Goal: Navigation & Orientation: Find specific page/section

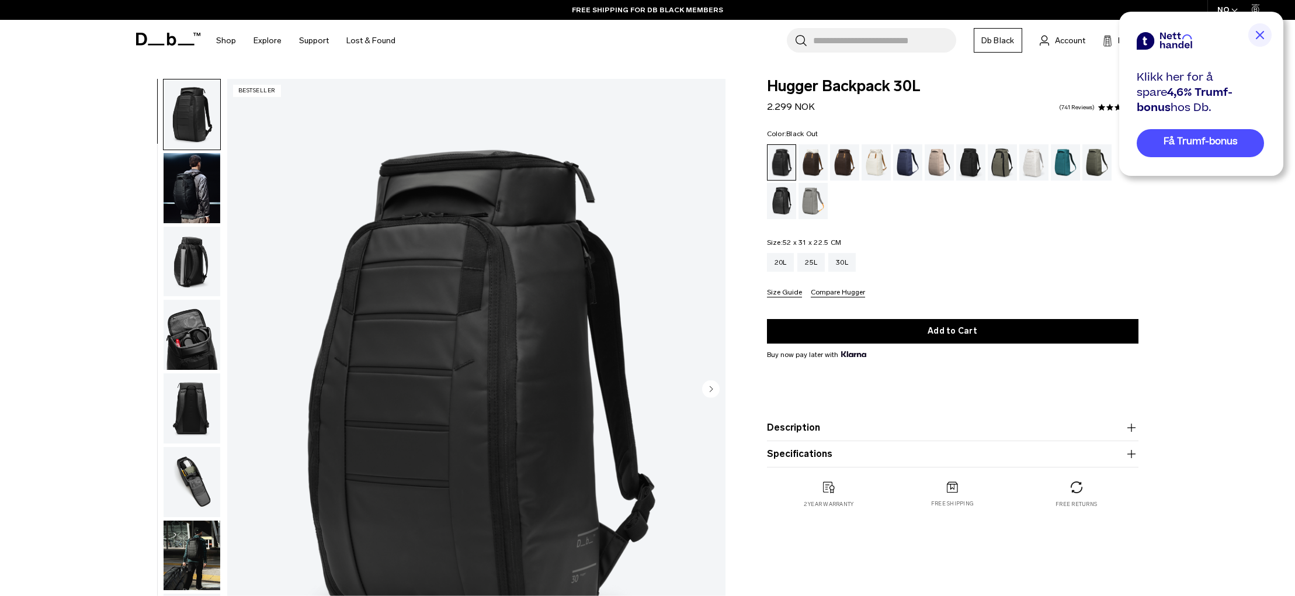
click at [168, 39] on icon at bounding box center [171, 39] width 9 height 13
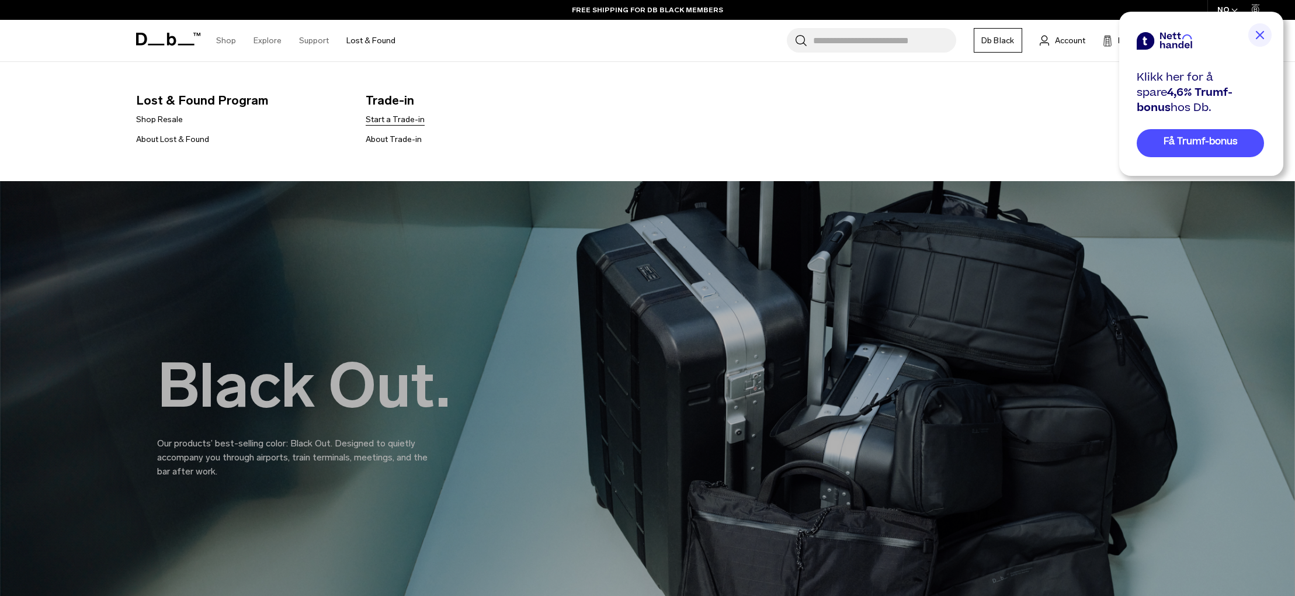
click at [386, 122] on link "Start a Trade-in" at bounding box center [395, 119] width 59 height 12
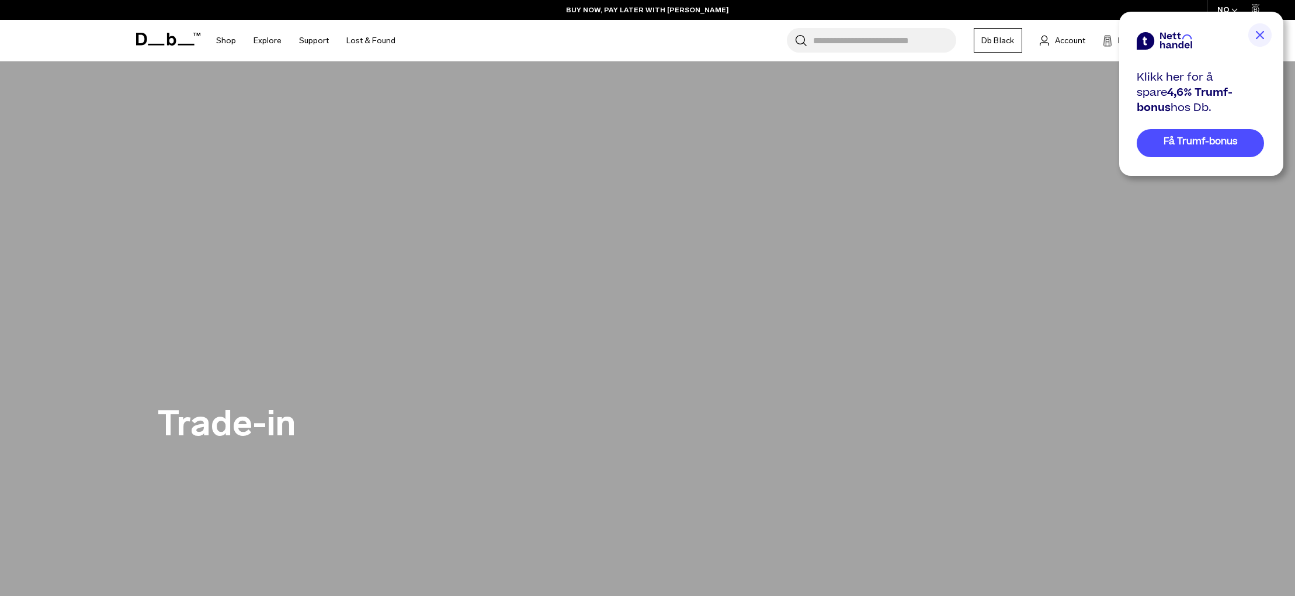
click at [151, 36] on icon at bounding box center [168, 39] width 64 height 13
